Goal: Check status: Check status

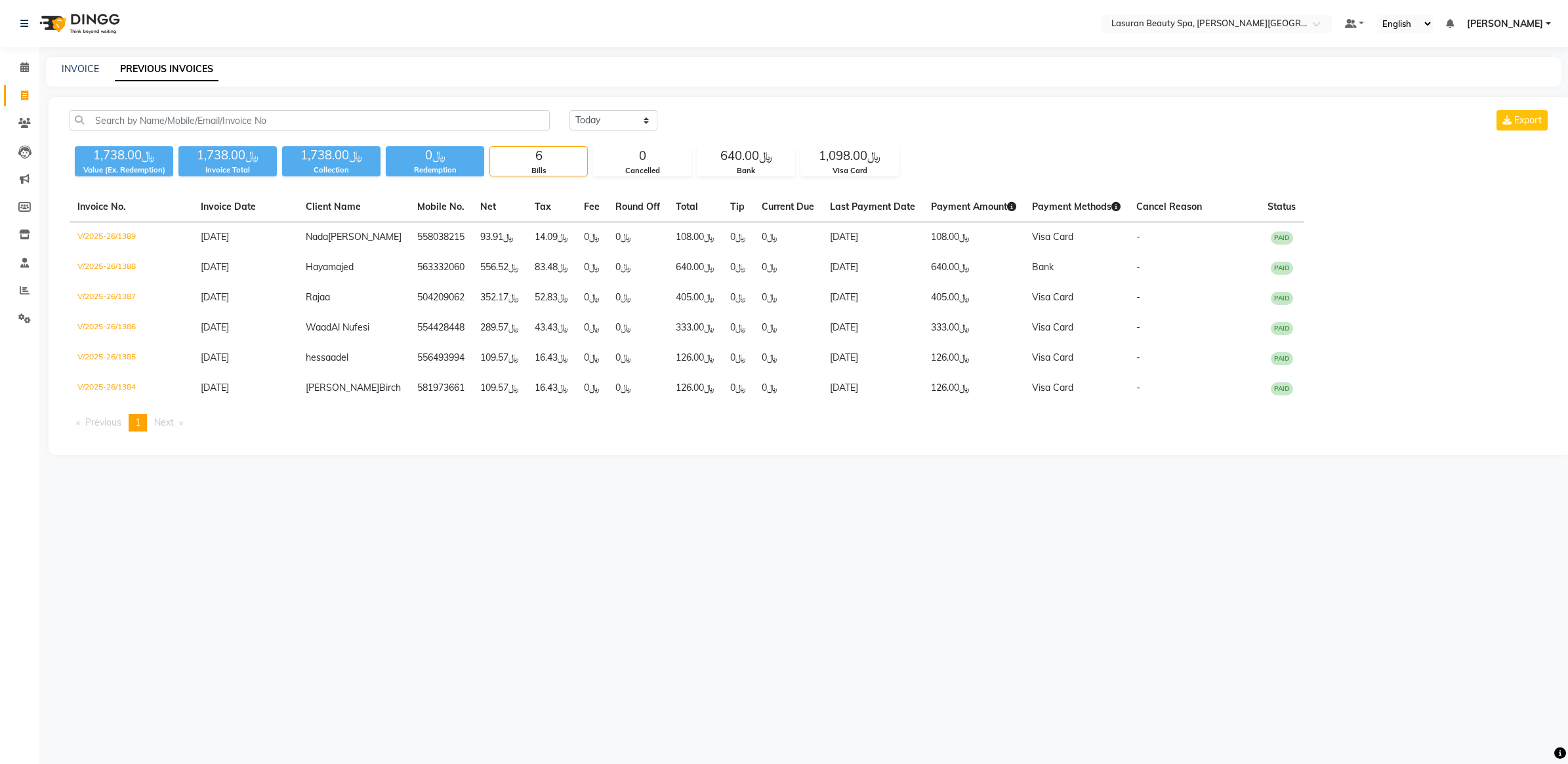
click at [620, 120] on select "[DATE] [DATE] Custom Range" at bounding box center [614, 120] width 88 height 20
select select "range"
click at [570, 110] on select "[DATE] [DATE] Custom Range" at bounding box center [614, 120] width 88 height 20
click at [686, 126] on input "[DATE]" at bounding box center [720, 120] width 92 height 19
select select "9"
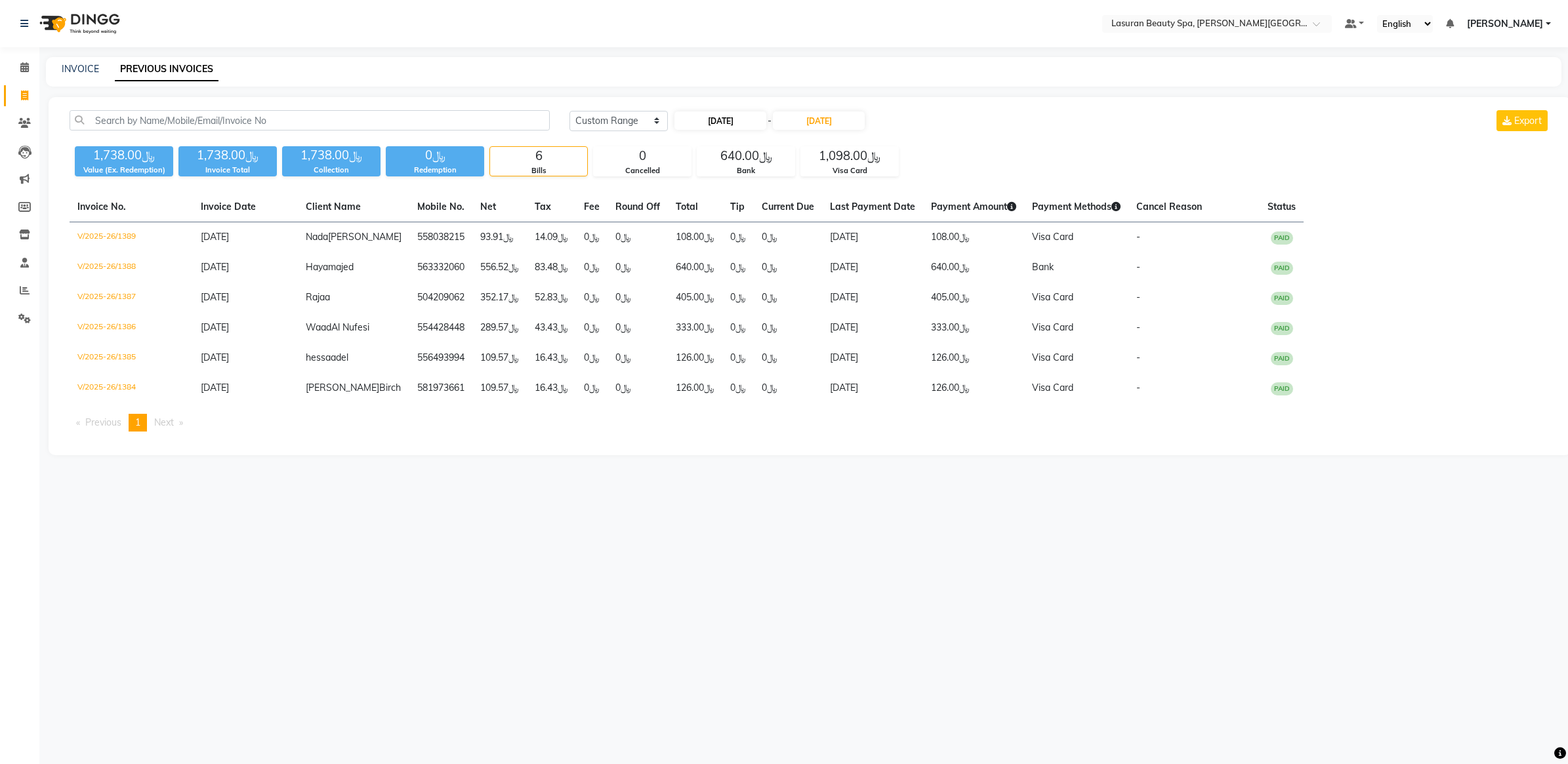
select select "2025"
click at [684, 142] on button "Previous month" at bounding box center [686, 145] width 11 height 21
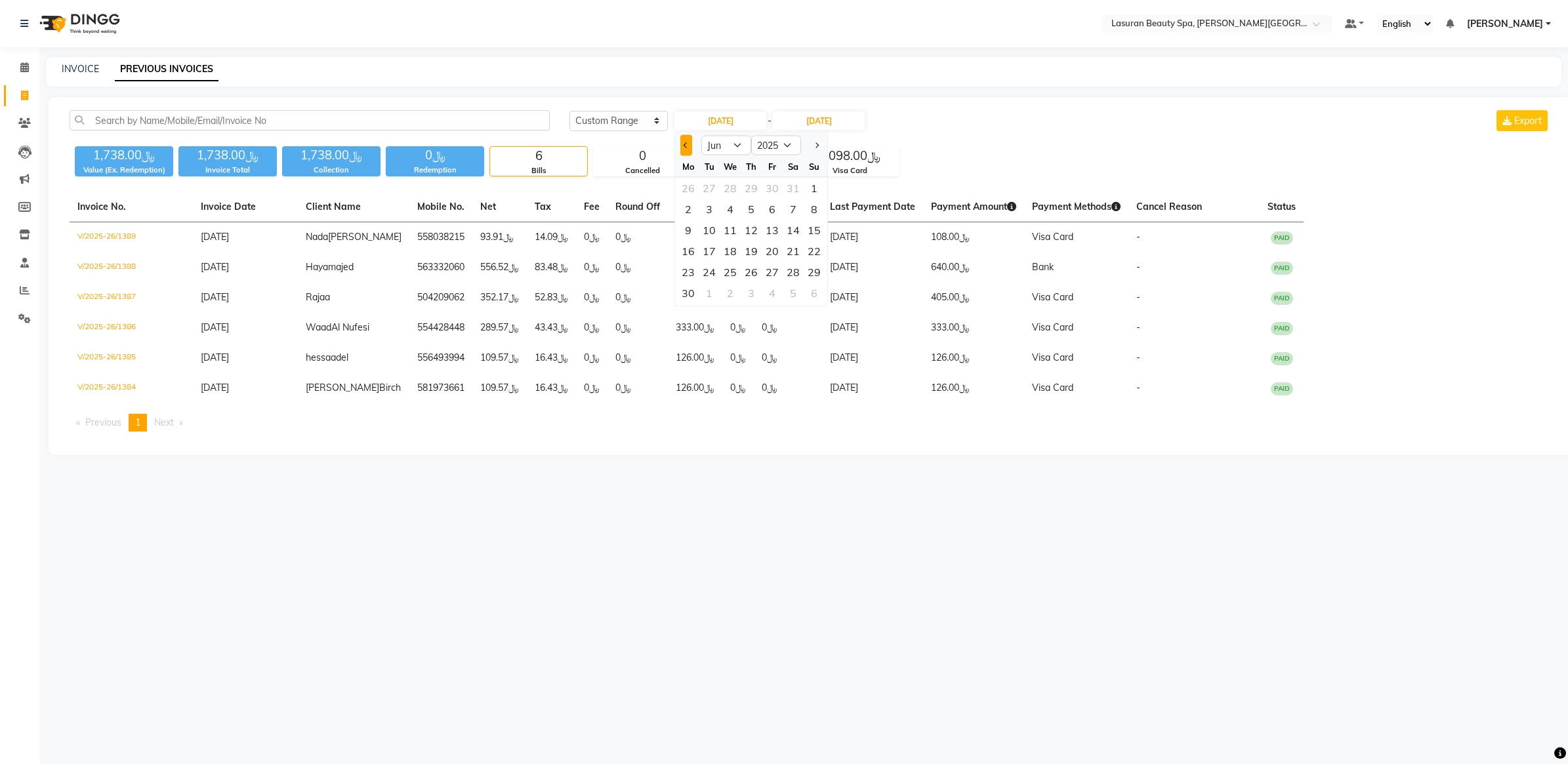
select select "5"
click at [707, 211] on div "6" at bounding box center [709, 208] width 21 height 21
type input "[DATE]"
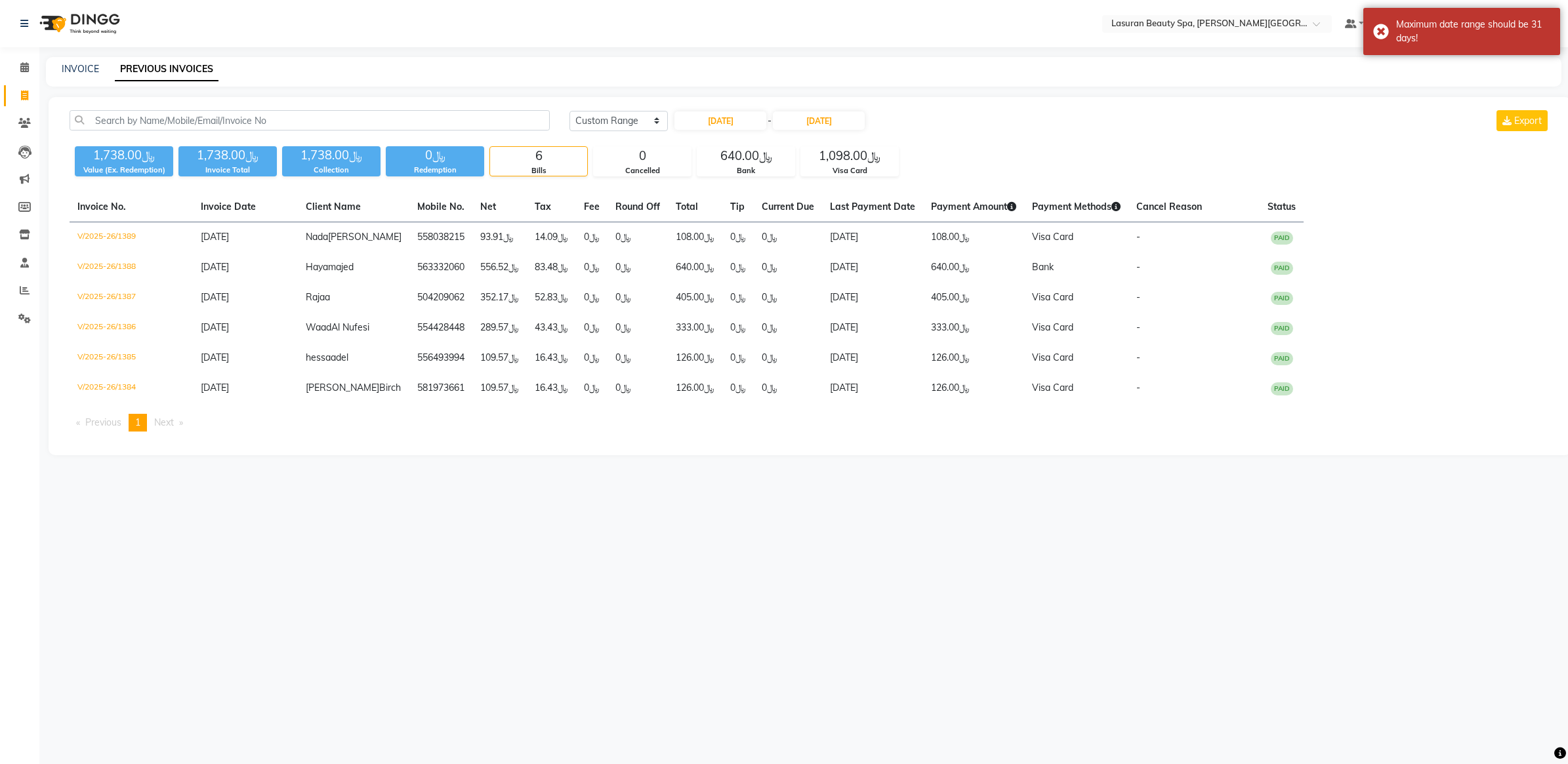
click at [805, 133] on div "[DATE] [DATE] Custom Range [DATE] - [DATE] Export" at bounding box center [1060, 126] width 1001 height 31
click at [814, 121] on input "[DATE]" at bounding box center [818, 120] width 92 height 19
click at [788, 146] on span "Previous month" at bounding box center [788, 144] width 5 height 5
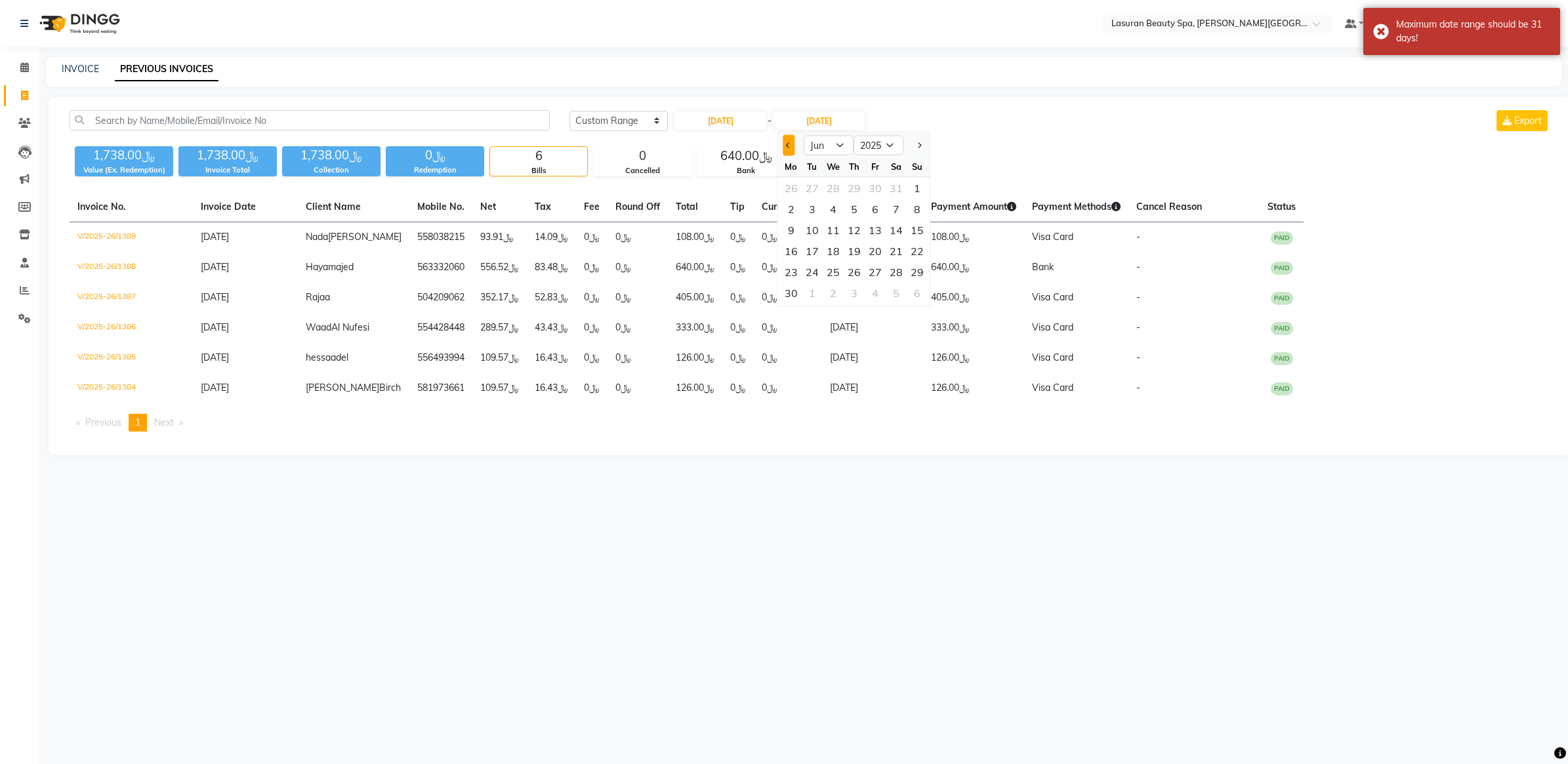
click at [788, 146] on span "Previous month" at bounding box center [788, 144] width 5 height 5
select select "5"
click at [814, 208] on div "6" at bounding box center [811, 208] width 21 height 21
type input "[DATE]"
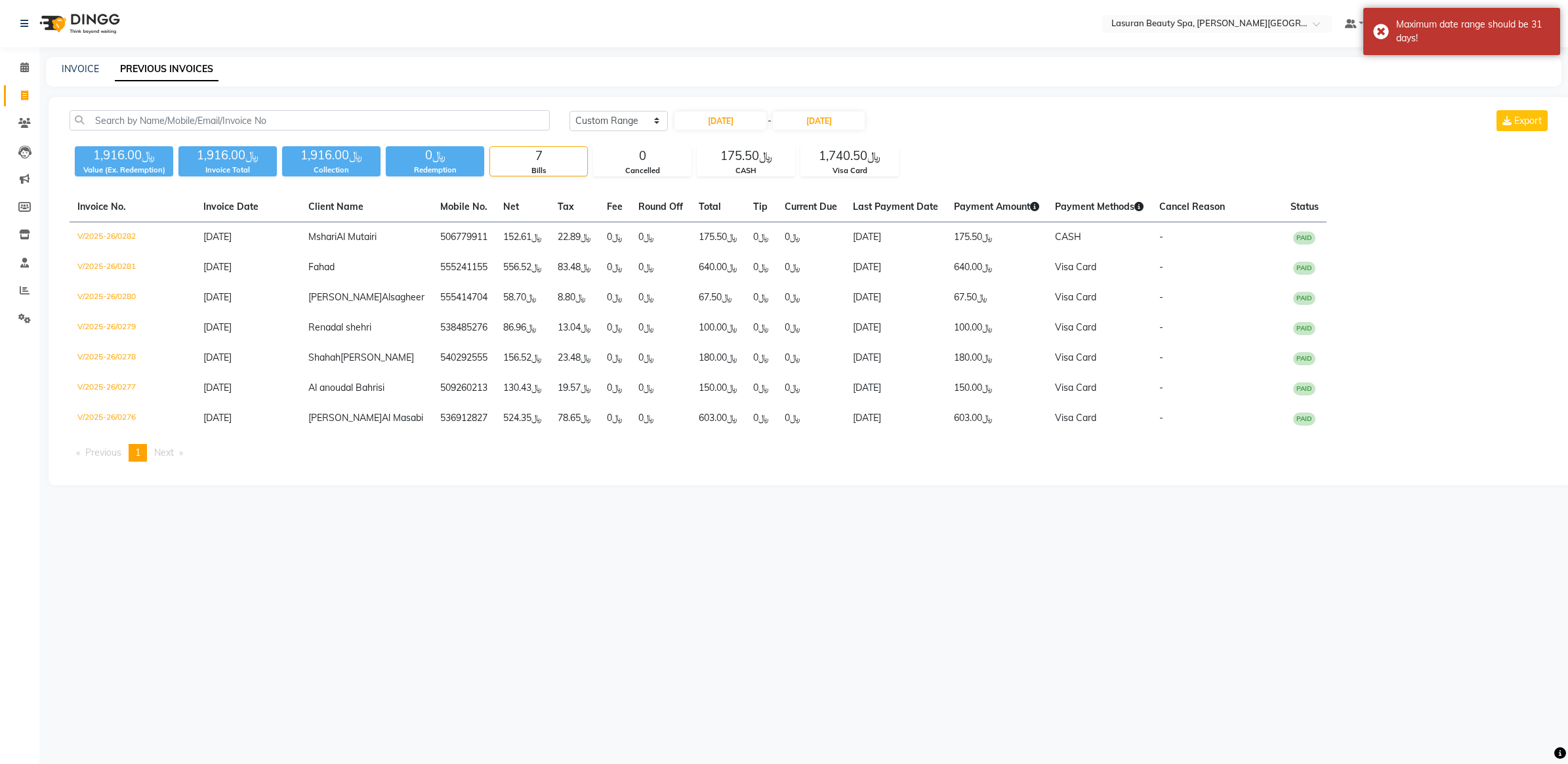
click at [906, 123] on div "[DATE] [DATE] Custom Range [DATE] - [DATE] Export" at bounding box center [1060, 120] width 980 height 21
